Goal: Task Accomplishment & Management: Manage account settings

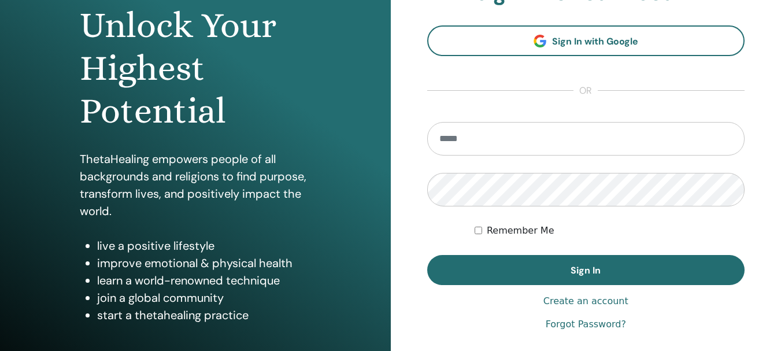
scroll to position [173, 0]
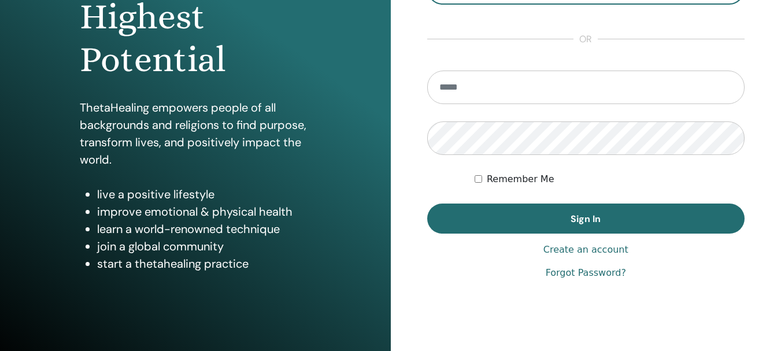
click at [518, 91] on input "email" at bounding box center [586, 87] width 318 height 34
click at [414, 69] on div "**********" at bounding box center [586, 104] width 391 height 555
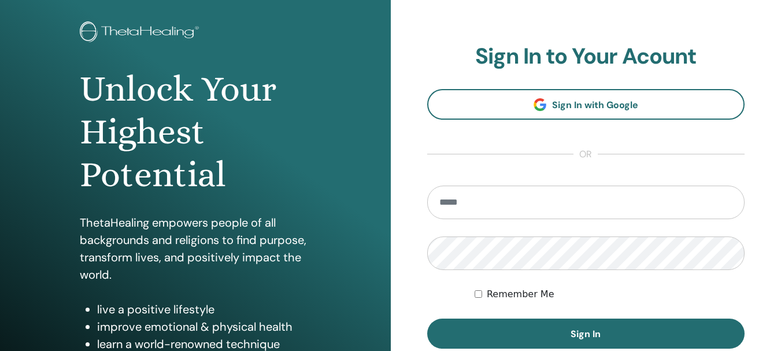
scroll to position [58, 0]
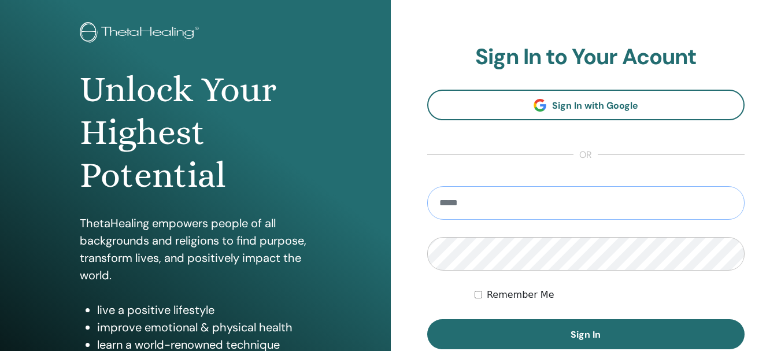
click at [506, 202] on input "email" at bounding box center [586, 203] width 318 height 34
type input "**********"
click at [487, 294] on label "Remember Me" at bounding box center [521, 295] width 68 height 14
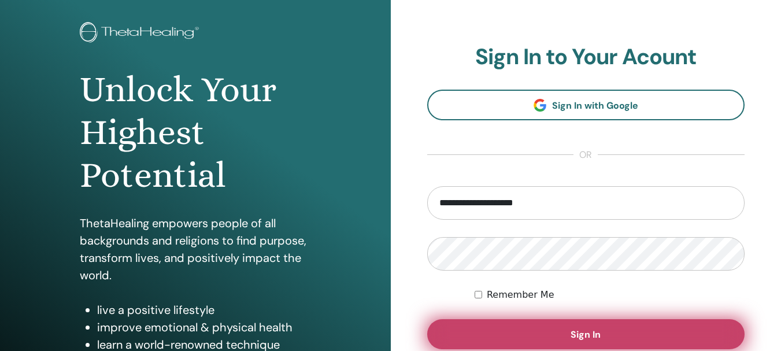
click at [498, 330] on button "Sign In" at bounding box center [586, 334] width 318 height 30
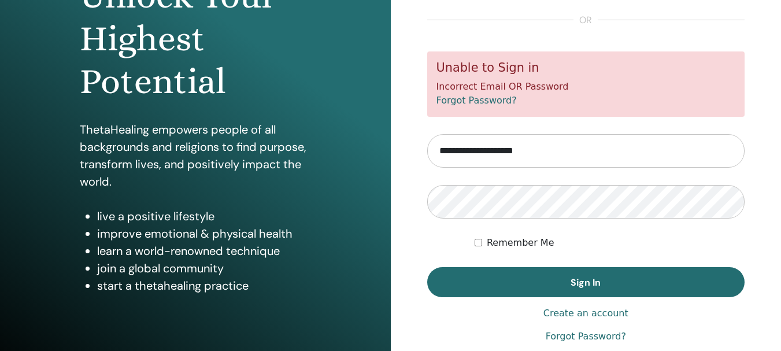
scroll to position [146, 0]
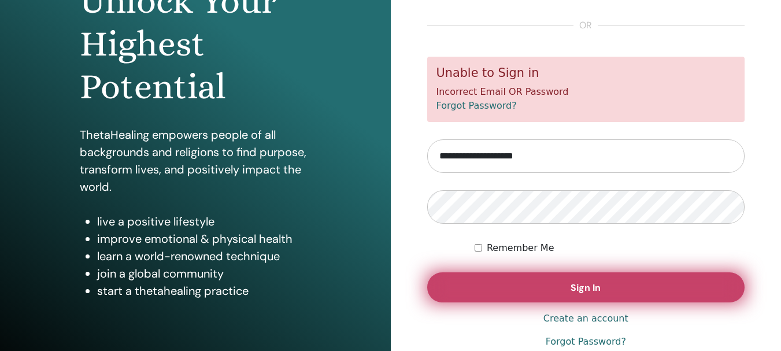
click at [627, 287] on button "Sign In" at bounding box center [586, 287] width 318 height 30
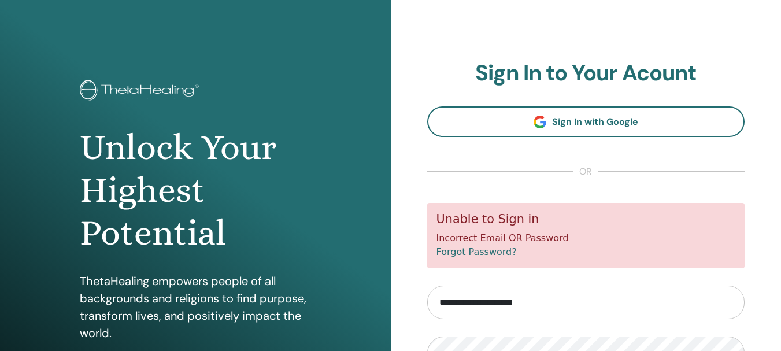
click at [539, 217] on h5 "Unable to Sign in" at bounding box center [585, 219] width 299 height 14
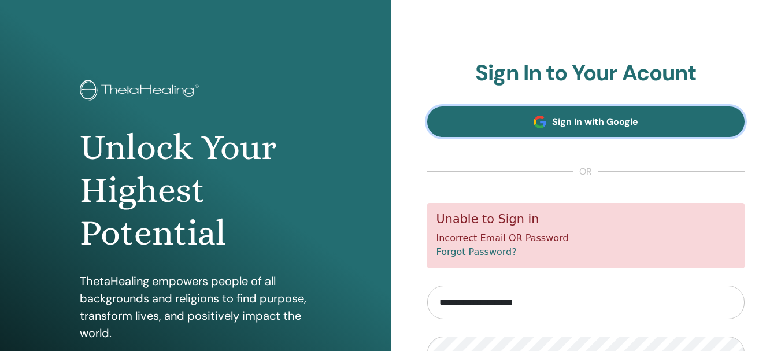
click at [550, 117] on link "Sign In with Google" at bounding box center [586, 121] width 318 height 31
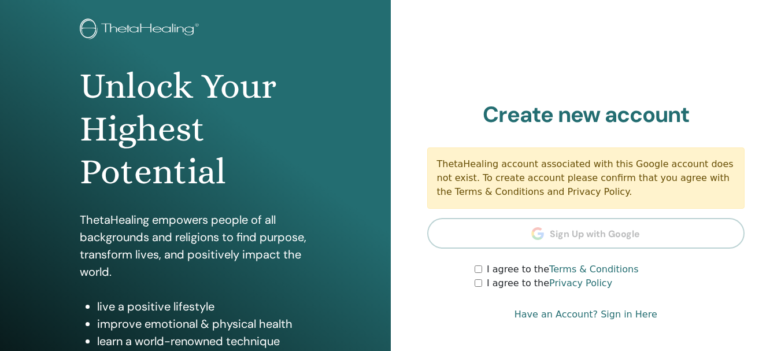
scroll to position [116, 0]
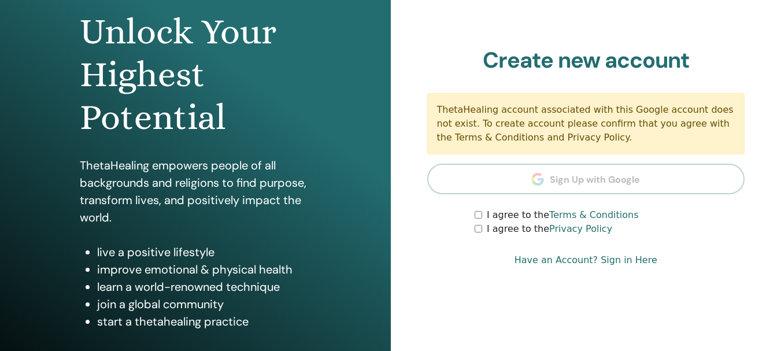
click at [487, 221] on label "I agree to the Terms & Conditions" at bounding box center [563, 215] width 152 height 14
click at [485, 231] on div "I agree to the Privacy Policy" at bounding box center [609, 229] width 270 height 14
click at [471, 225] on form "I agree to the Terms & Conditions I agree to the Privacy Policy" at bounding box center [586, 222] width 318 height 28
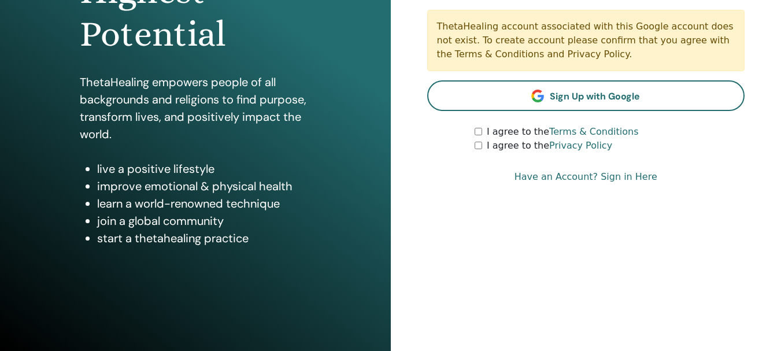
scroll to position [204, 0]
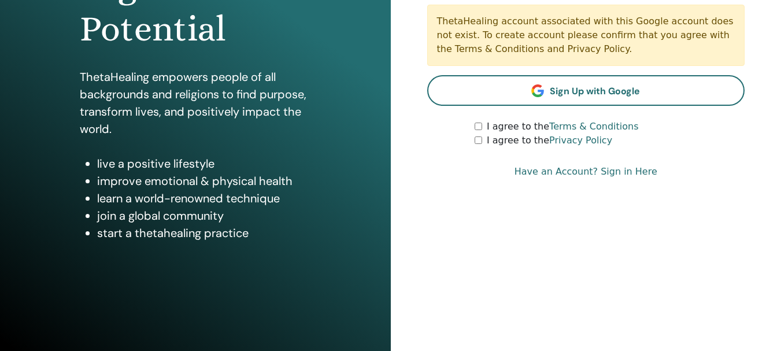
click at [575, 172] on link "Have an Account? Sign in Here" at bounding box center [585, 172] width 143 height 14
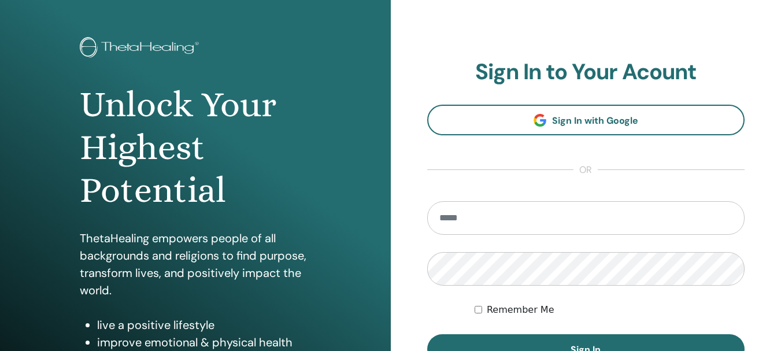
scroll to position [116, 0]
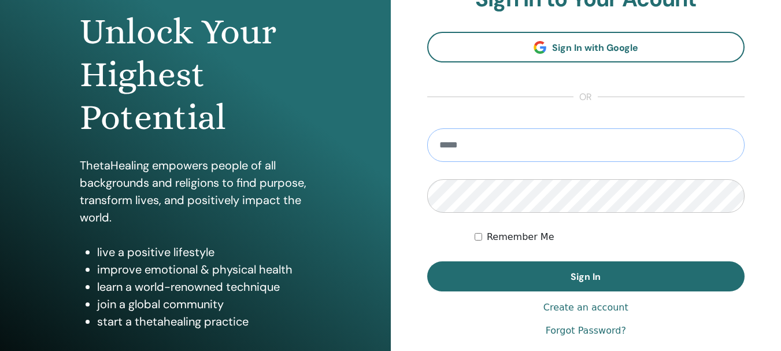
click at [493, 150] on input "email" at bounding box center [586, 145] width 318 height 34
type input "**********"
click at [427, 261] on button "Sign In" at bounding box center [586, 276] width 318 height 30
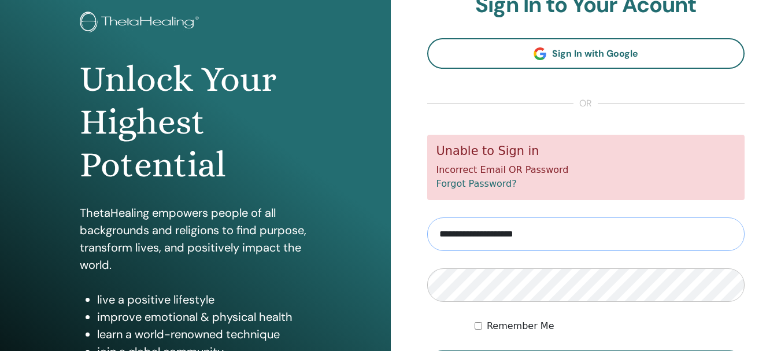
scroll to position [88, 0]
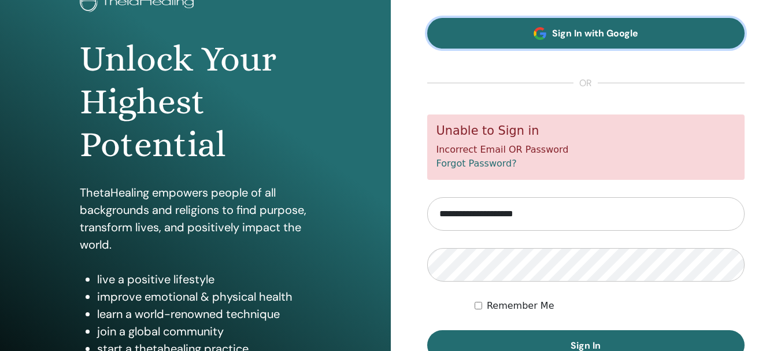
click at [558, 40] on link "Sign In with Google" at bounding box center [586, 33] width 318 height 31
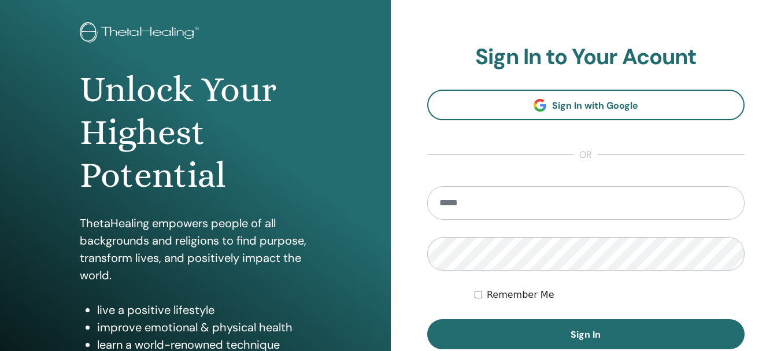
scroll to position [173, 0]
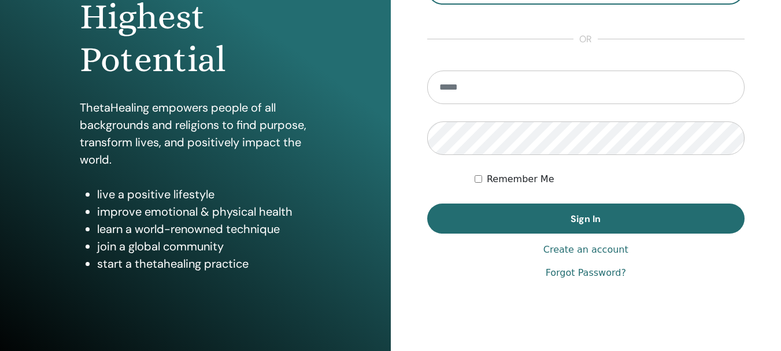
click at [524, 78] on input "email" at bounding box center [586, 87] width 318 height 34
click at [440, 91] on input "**********" at bounding box center [586, 87] width 318 height 34
click at [560, 92] on input "**********" at bounding box center [586, 87] width 318 height 34
click at [494, 91] on input "**********" at bounding box center [586, 87] width 318 height 34
type input "**********"
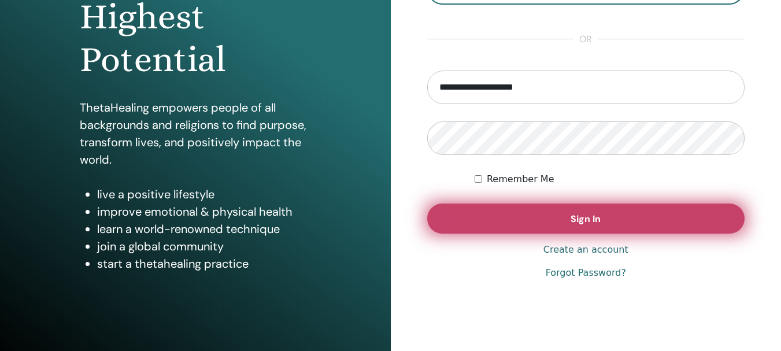
click at [536, 212] on button "Sign In" at bounding box center [586, 218] width 318 height 30
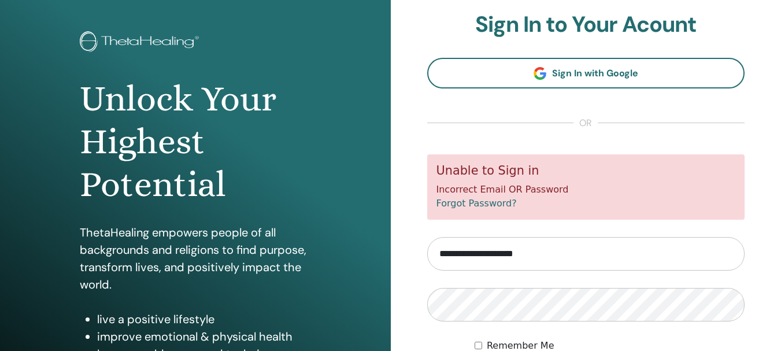
scroll to position [116, 0]
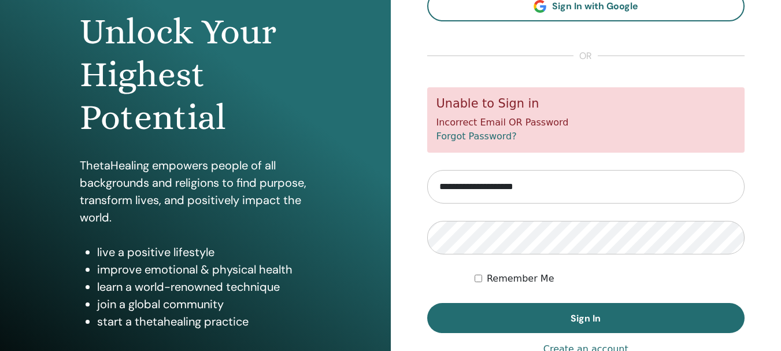
click at [485, 138] on link "Forgot Password?" at bounding box center [476, 136] width 80 height 11
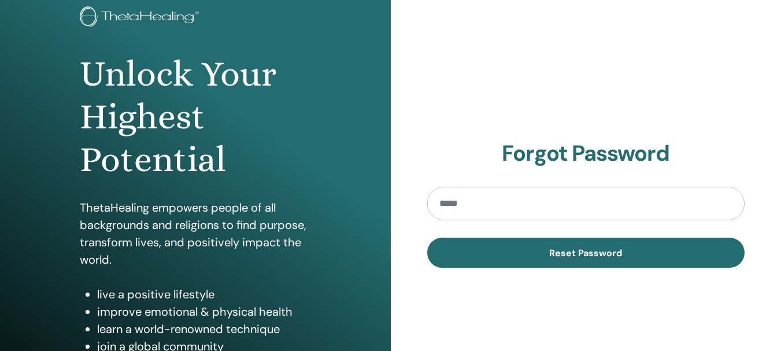
scroll to position [116, 0]
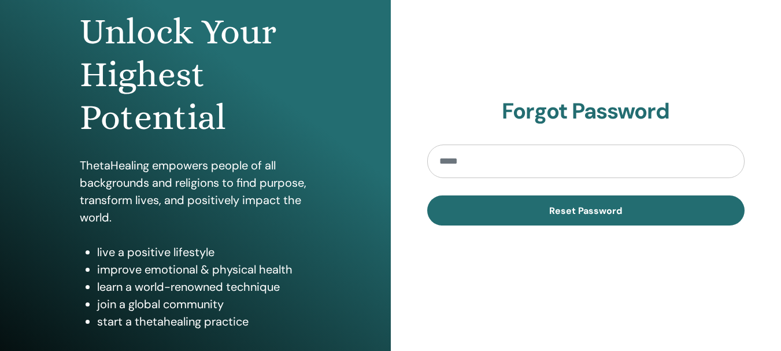
click at [507, 163] on input "email" at bounding box center [586, 161] width 318 height 34
type input "**********"
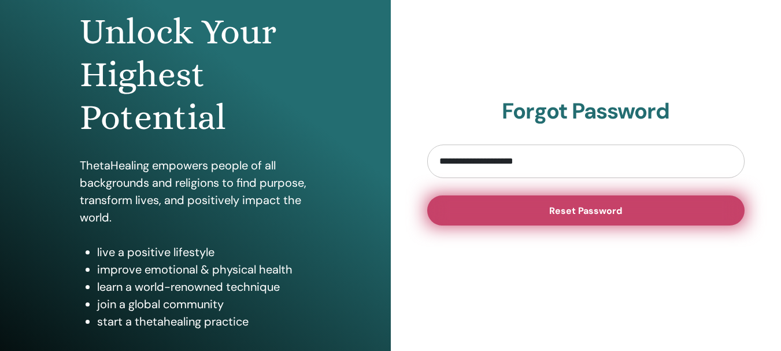
click at [485, 211] on button "Reset Password" at bounding box center [586, 210] width 318 height 30
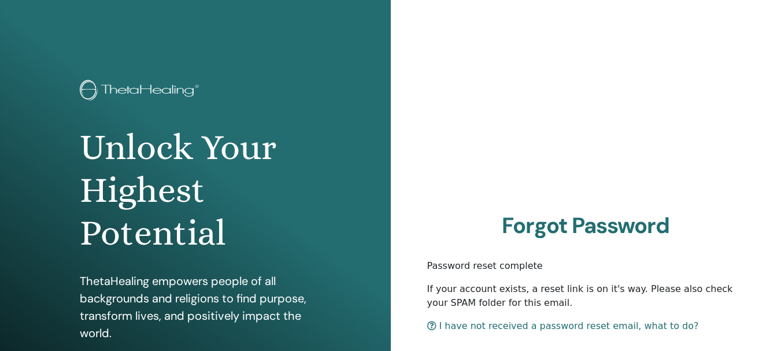
scroll to position [173, 0]
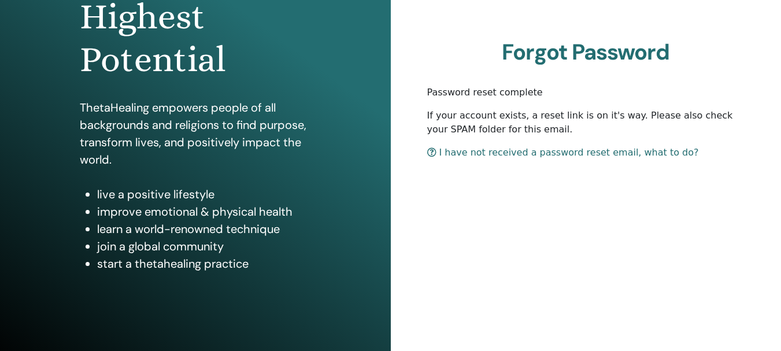
click at [492, 152] on link "I have not received a password reset email, what to do?" at bounding box center [563, 152] width 272 height 11
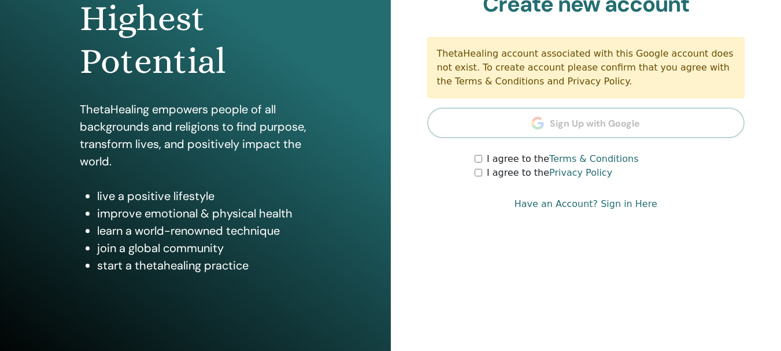
scroll to position [173, 0]
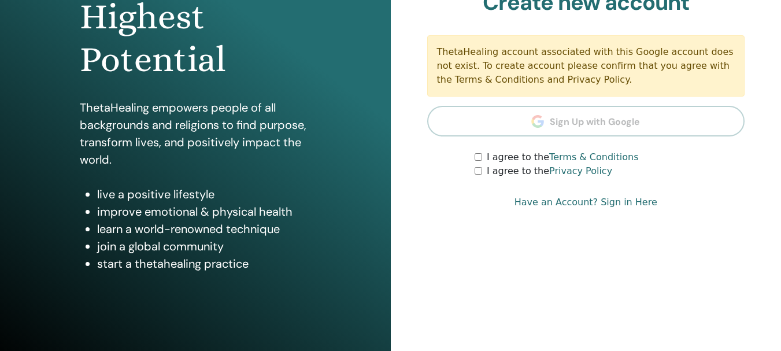
click at [508, 162] on label "I agree to the Terms & Conditions" at bounding box center [563, 157] width 152 height 14
click at [507, 171] on label "I agree to the Privacy Policy" at bounding box center [549, 171] width 125 height 14
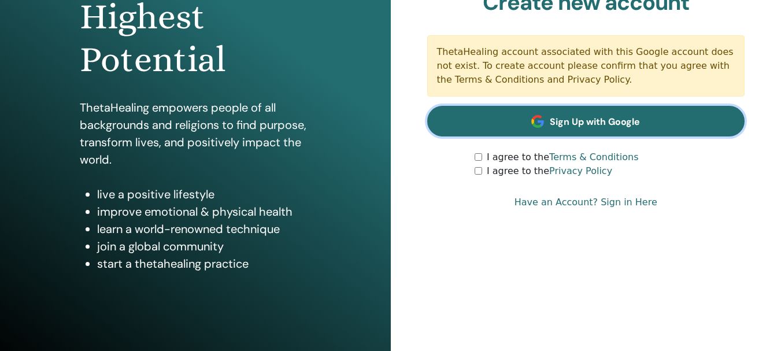
click at [530, 128] on link "Sign Up with Google" at bounding box center [586, 121] width 318 height 31
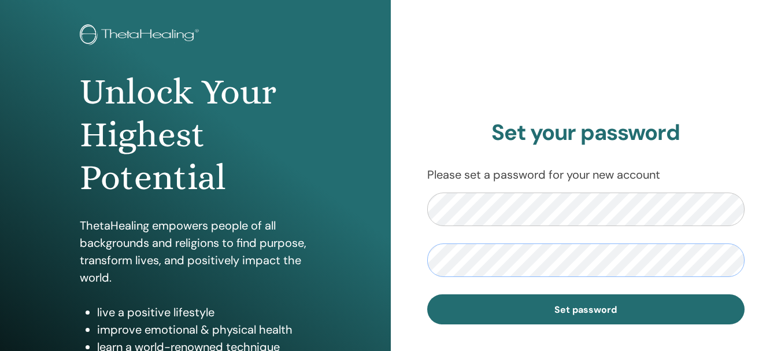
scroll to position [116, 0]
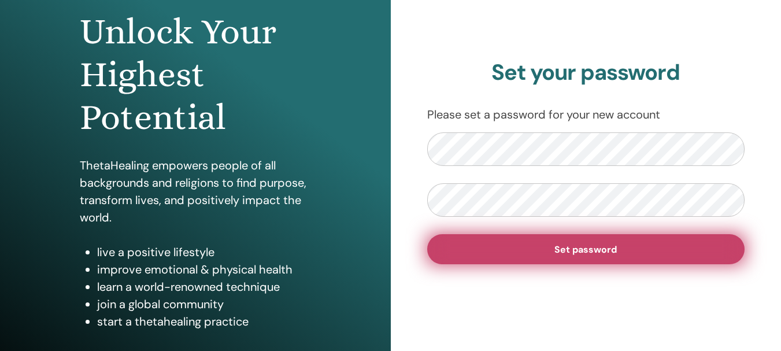
click at [631, 244] on button "Set password" at bounding box center [586, 249] width 318 height 30
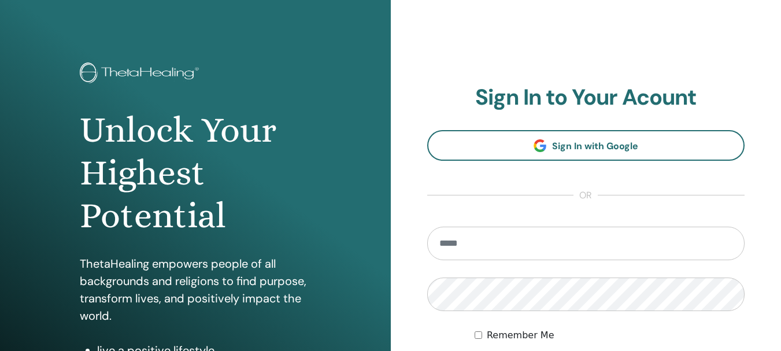
scroll to position [116, 0]
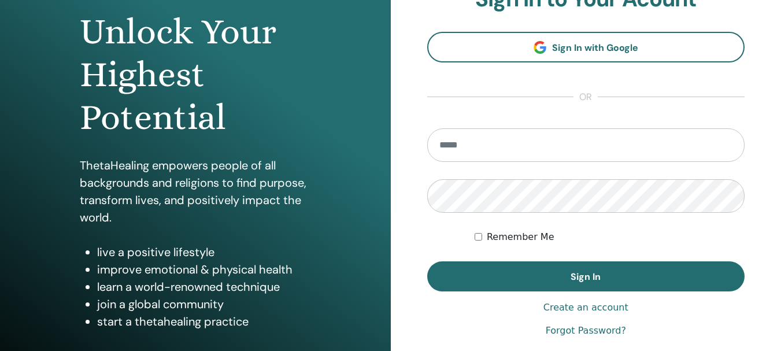
click at [494, 141] on input "email" at bounding box center [586, 145] width 318 height 34
type input "**********"
click at [495, 261] on form "**********" at bounding box center [586, 209] width 318 height 163
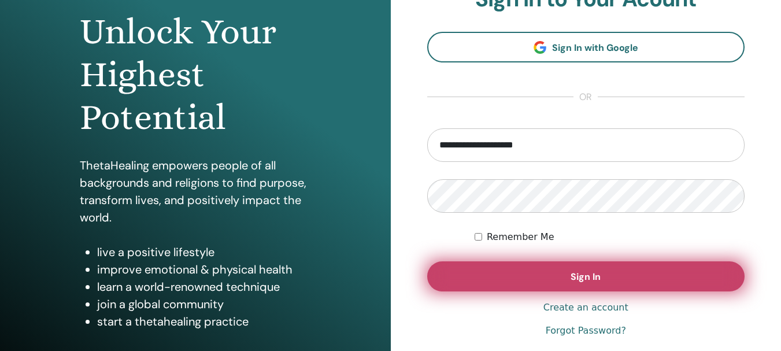
click at [494, 270] on button "Sign In" at bounding box center [586, 276] width 318 height 30
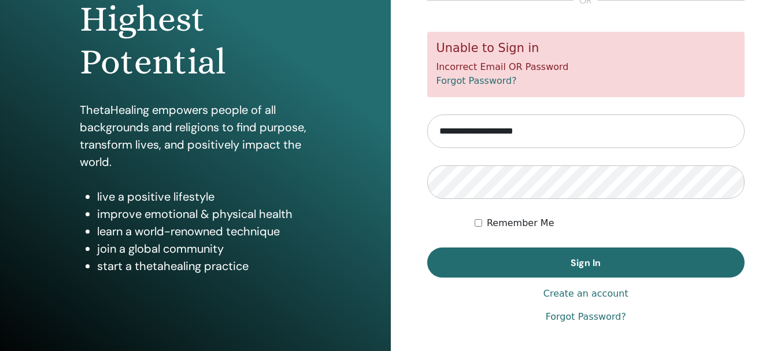
scroll to position [173, 0]
